Goal: Task Accomplishment & Management: Manage account settings

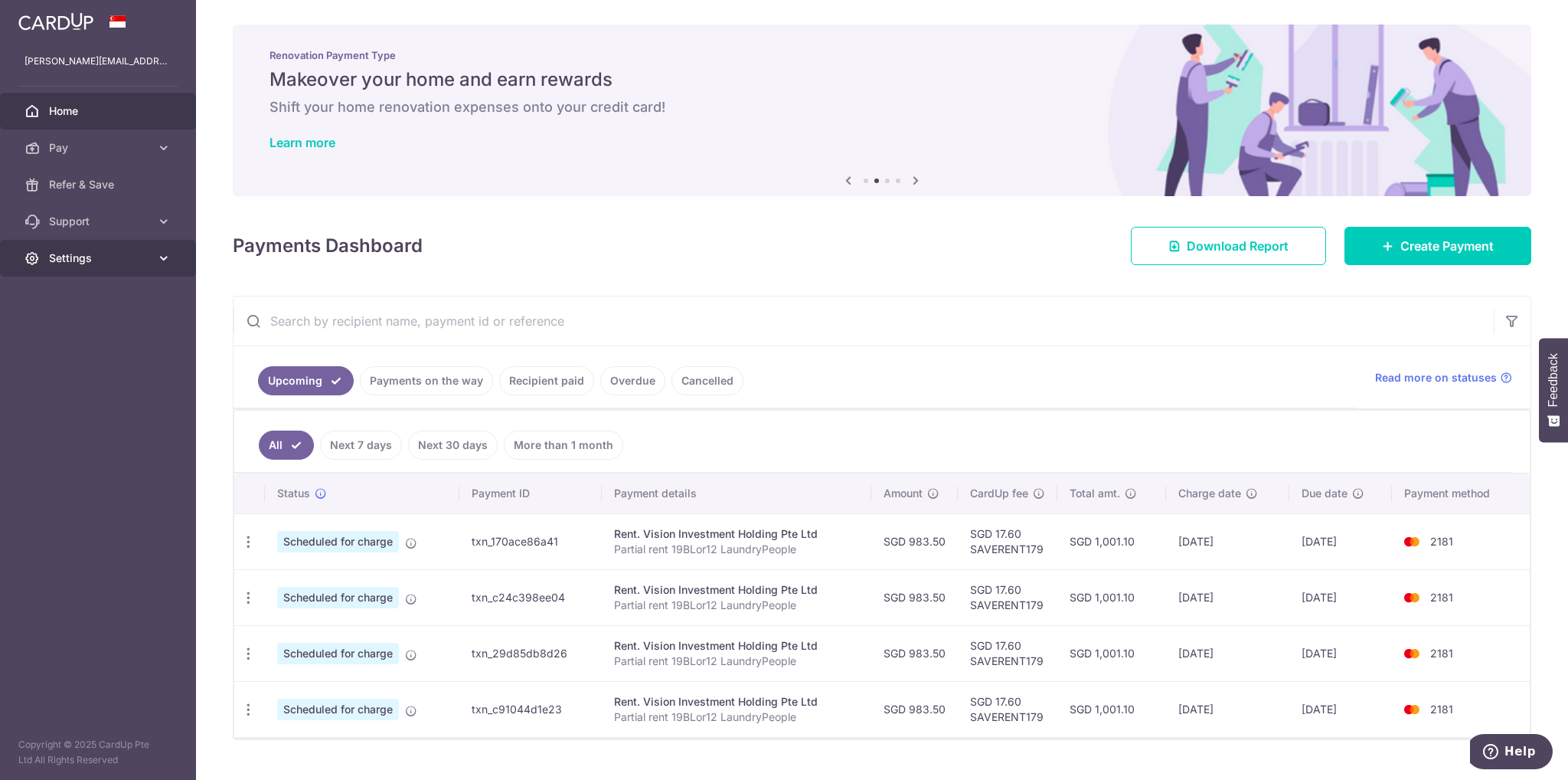
click at [96, 263] on span "Settings" at bounding box center [100, 259] width 101 height 16
click at [92, 328] on span "Logout" at bounding box center [100, 332] width 101 height 16
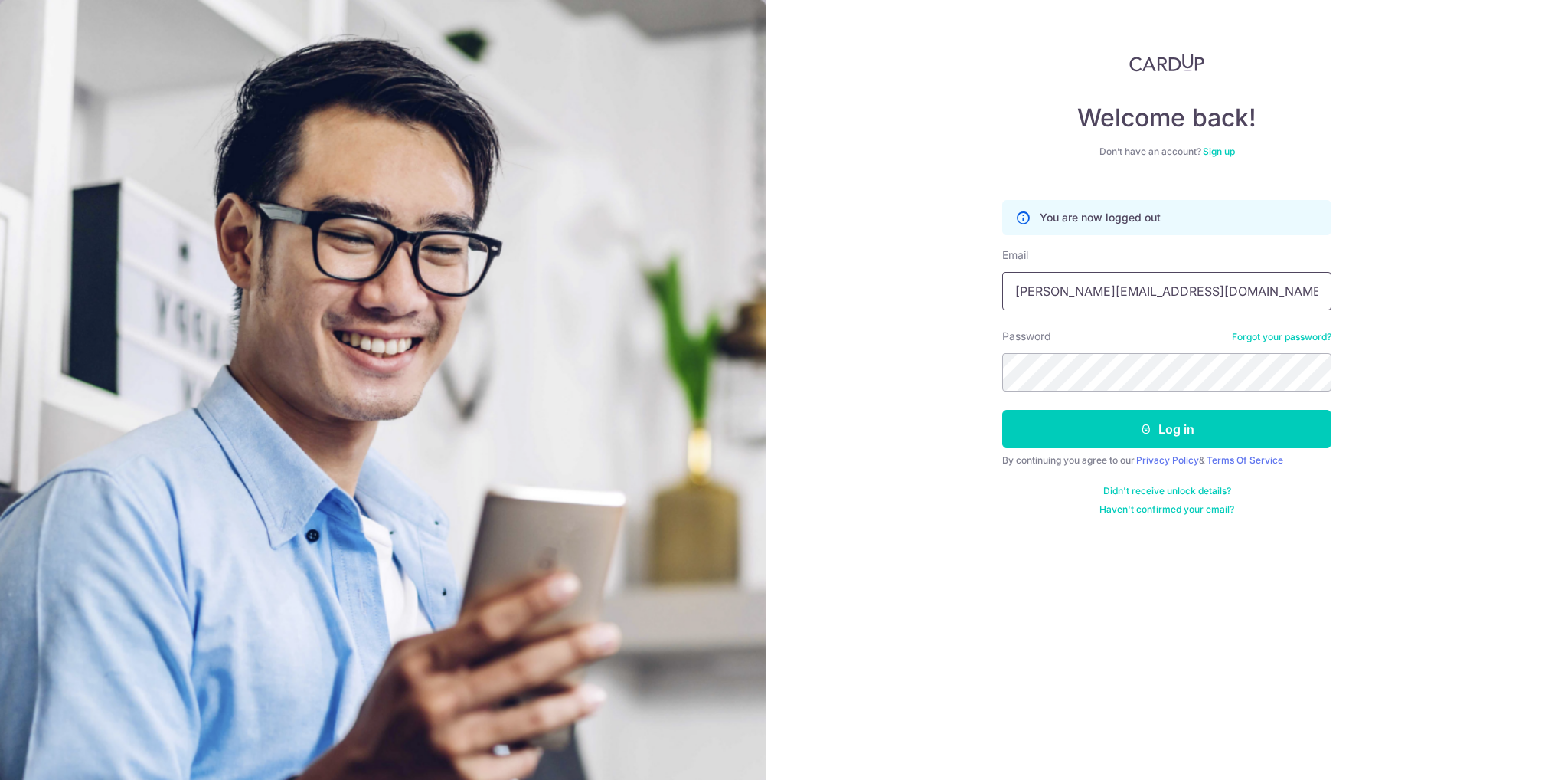
drag, startPoint x: 1167, startPoint y: 301, endPoint x: 688, endPoint y: 301, distance: 479.0
click at [689, 301] on section "Welcome back! Don’t have an account? Sign up You are now logged out Email Valer…" at bounding box center [784, 390] width 1568 height 780
type input "[EMAIL_ADDRESS][DOMAIN_NAME]"
click at [1002, 410] on button "Log in" at bounding box center [1166, 429] width 329 height 38
